Goal: Information Seeking & Learning: Learn about a topic

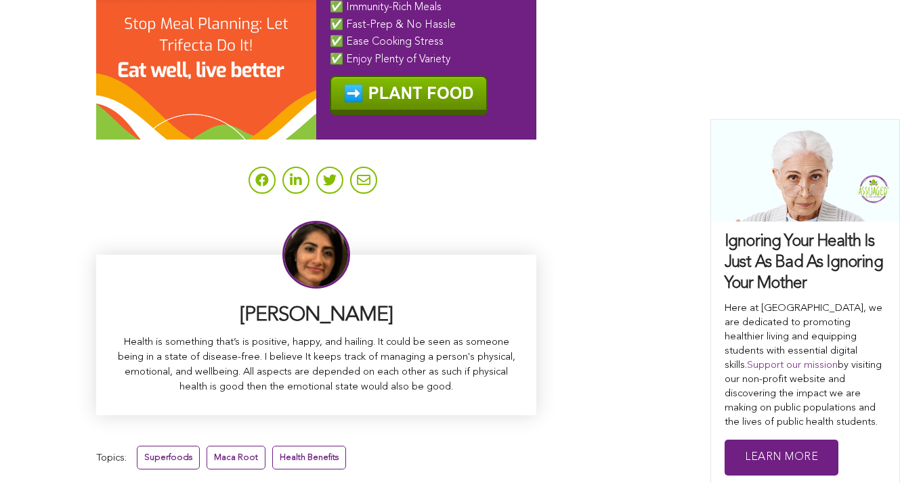
scroll to position [8561, 0]
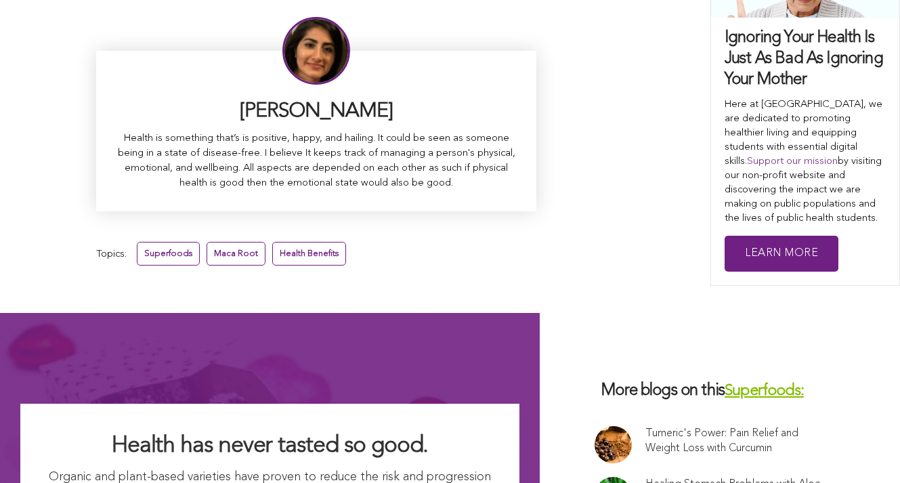
click at [645, 426] on link "Tumeric's Power: Pain Relief and Weight Loss with Curcumin" at bounding box center [739, 441] width 188 height 30
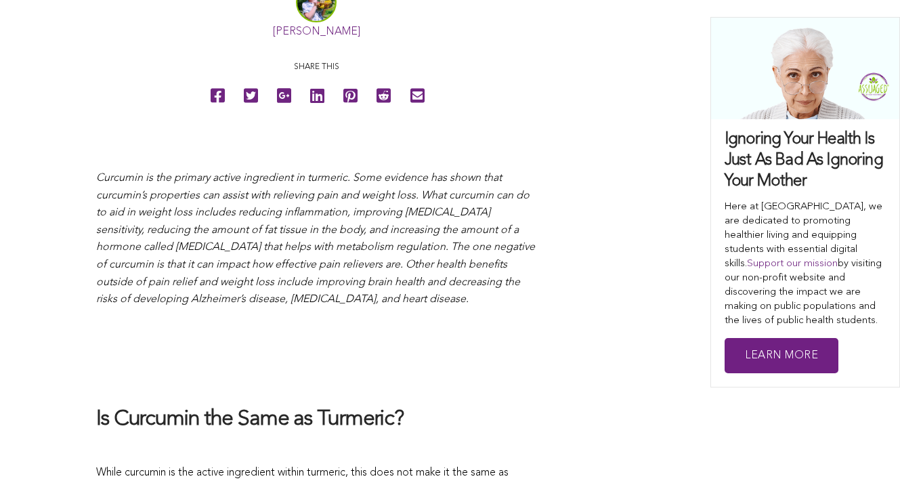
scroll to position [359, 0]
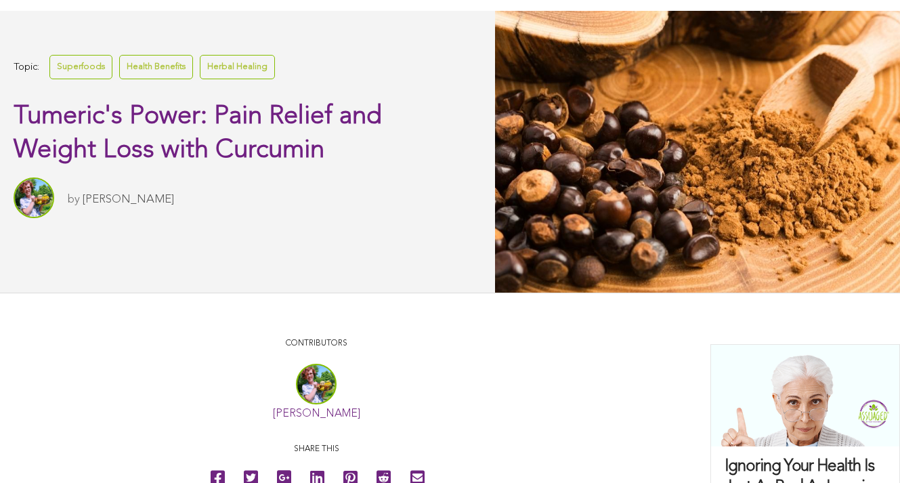
click at [81, 79] on link "Superfoods" at bounding box center [80, 67] width 63 height 24
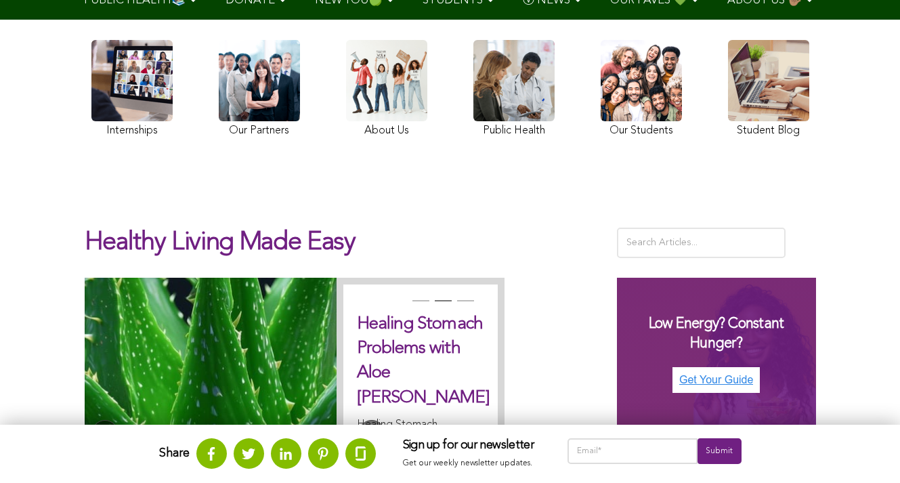
scroll to position [195, 0]
